Goal: Information Seeking & Learning: Learn about a topic

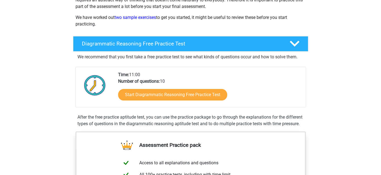
scroll to position [55, 0]
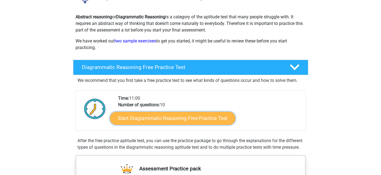
click at [191, 122] on link "Start Diagrammatic Reasoning Free Practice Test" at bounding box center [173, 118] width 126 height 13
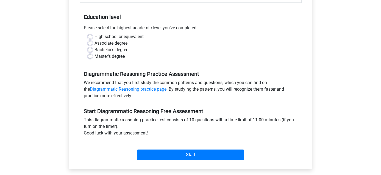
scroll to position [137, 0]
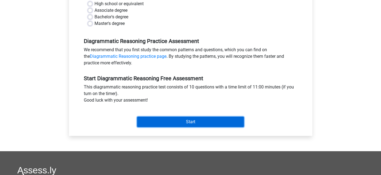
click at [197, 124] on input "Start" at bounding box center [190, 122] width 107 height 10
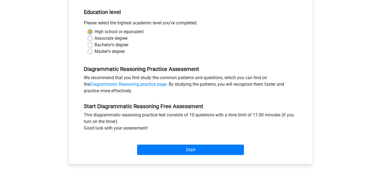
scroll to position [82, 0]
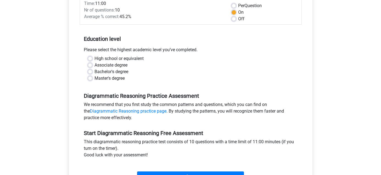
click at [94, 79] on label "Master's degree" at bounding box center [109, 78] width 30 height 7
click at [90, 79] on input "Master's degree" at bounding box center [90, 77] width 4 height 5
radio input "true"
click at [94, 72] on label "Bachelor's degree" at bounding box center [111, 72] width 34 height 7
click at [91, 72] on input "Bachelor's degree" at bounding box center [90, 71] width 4 height 5
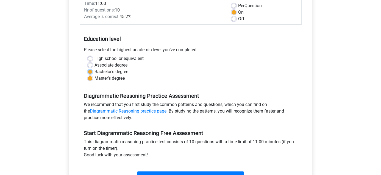
radio input "true"
click at [185, 173] on input "Start" at bounding box center [190, 177] width 107 height 10
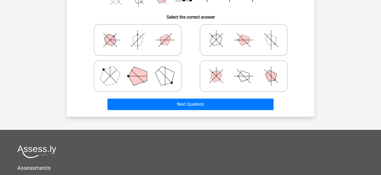
scroll to position [137, 0]
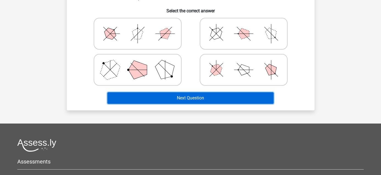
click at [198, 98] on button "Next Question" at bounding box center [190, 99] width 166 height 12
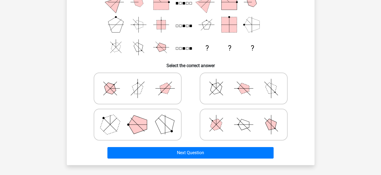
scroll to position [55, 0]
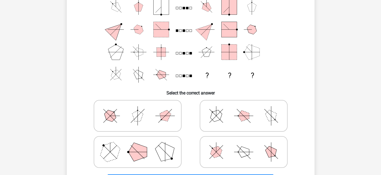
click at [215, 112] on polygon at bounding box center [216, 116] width 16 height 16
click at [244, 109] on input "radio" at bounding box center [246, 108] width 4 height 4
radio input "true"
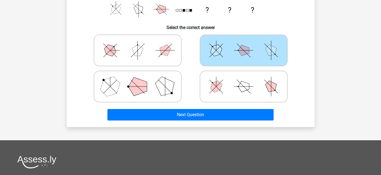
scroll to position [137, 0]
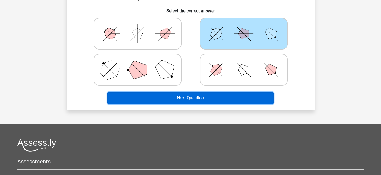
click at [202, 98] on button "Next Question" at bounding box center [190, 99] width 166 height 12
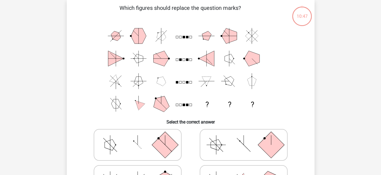
scroll to position [25, 0]
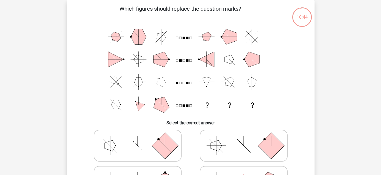
click at [227, 149] on icon at bounding box center [243, 145] width 82 height 27
click at [244, 139] on input "radio" at bounding box center [246, 138] width 4 height 4
radio input "true"
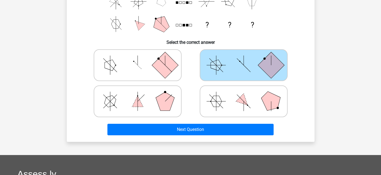
scroll to position [107, 0]
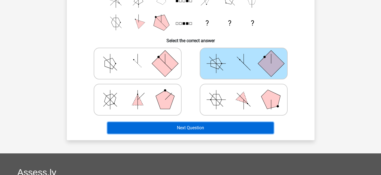
click at [202, 127] on button "Next Question" at bounding box center [190, 128] width 166 height 12
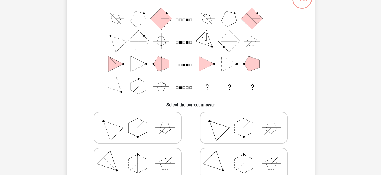
scroll to position [55, 0]
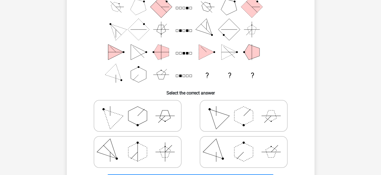
click at [143, 119] on polygon at bounding box center [137, 116] width 19 height 19
click at [141, 109] on input "radio" at bounding box center [140, 108] width 4 height 4
radio input "true"
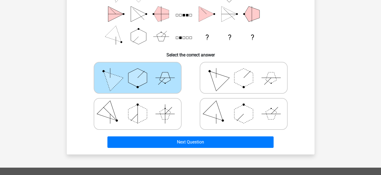
scroll to position [137, 0]
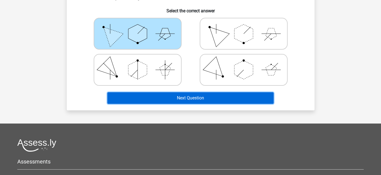
click at [189, 98] on button "Next Question" at bounding box center [190, 99] width 166 height 12
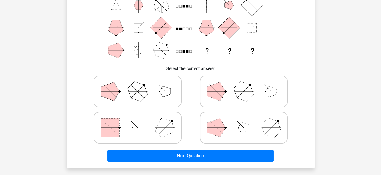
scroll to position [80, 0]
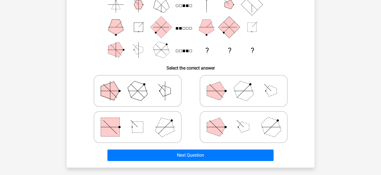
click at [153, 96] on icon at bounding box center [137, 90] width 82 height 27
click at [141, 84] on input "radio" at bounding box center [140, 83] width 4 height 4
radio input "true"
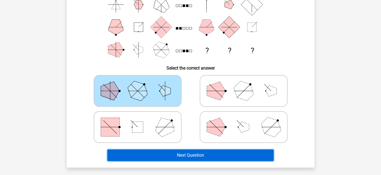
click at [187, 155] on button "Next Question" at bounding box center [190, 156] width 166 height 12
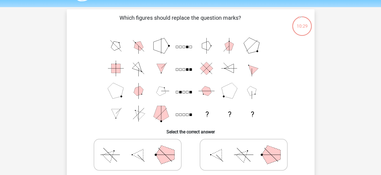
scroll to position [0, 0]
